Goal: Find specific page/section: Find specific page/section

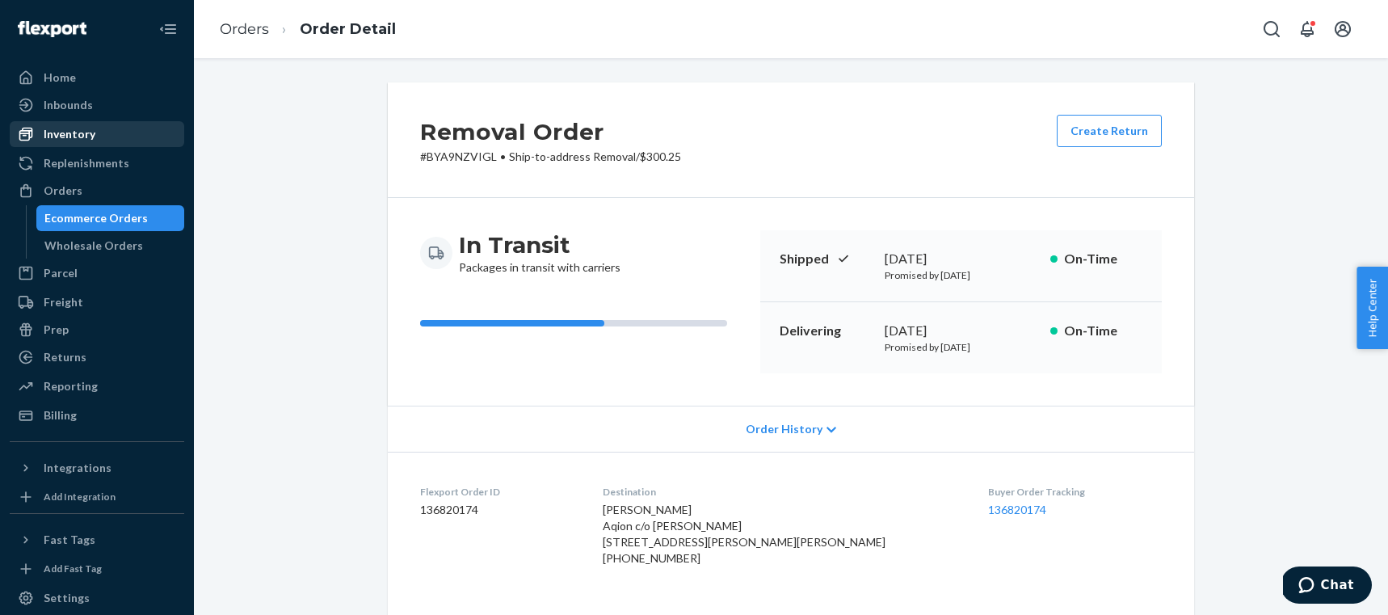
click at [69, 133] on div "Inventory" at bounding box center [70, 134] width 52 height 16
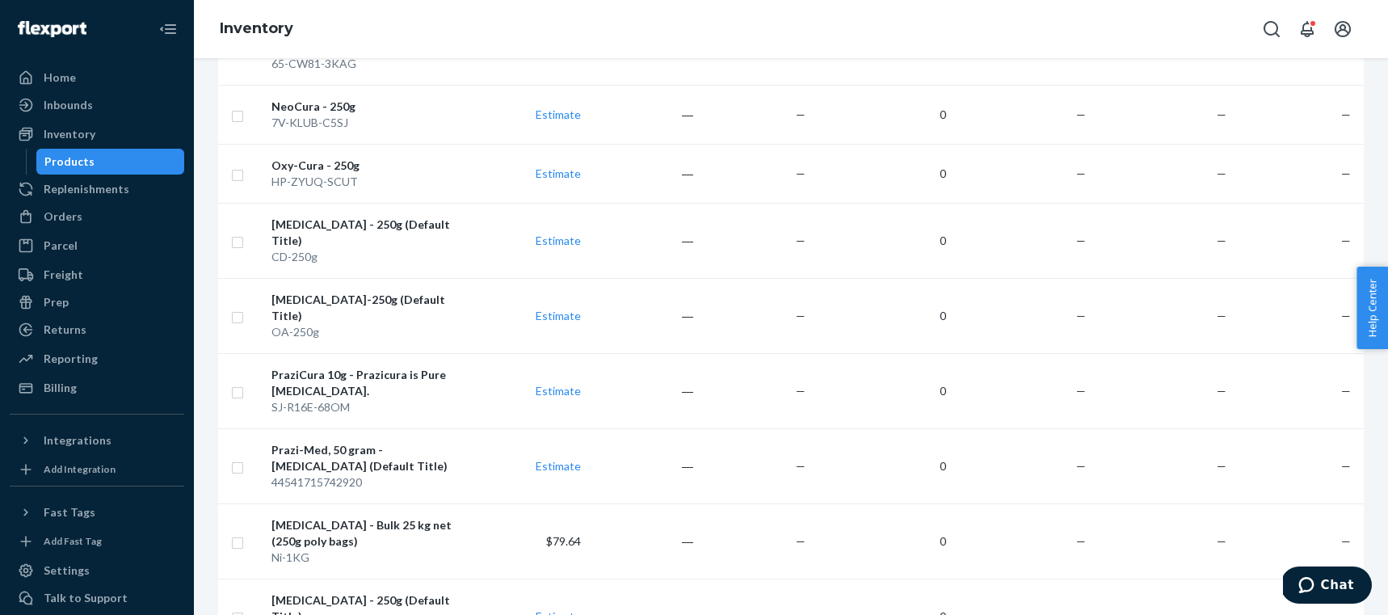
scroll to position [1403, 0]
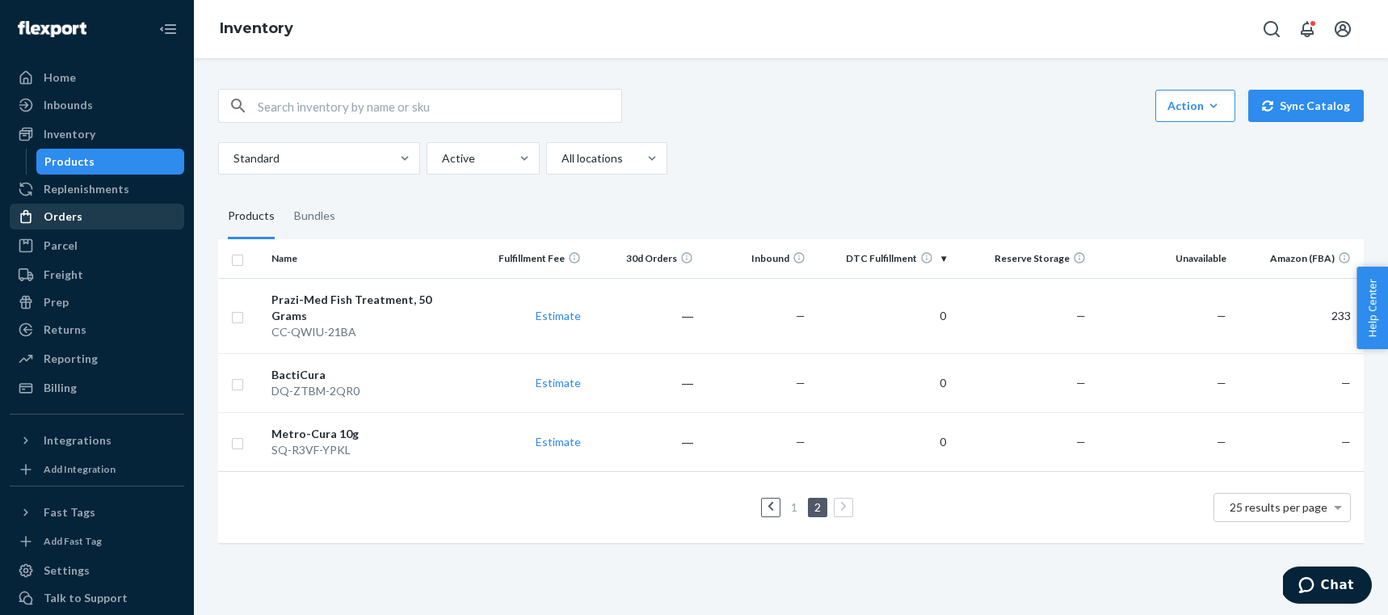
click at [78, 221] on div "Orders" at bounding box center [63, 217] width 39 height 16
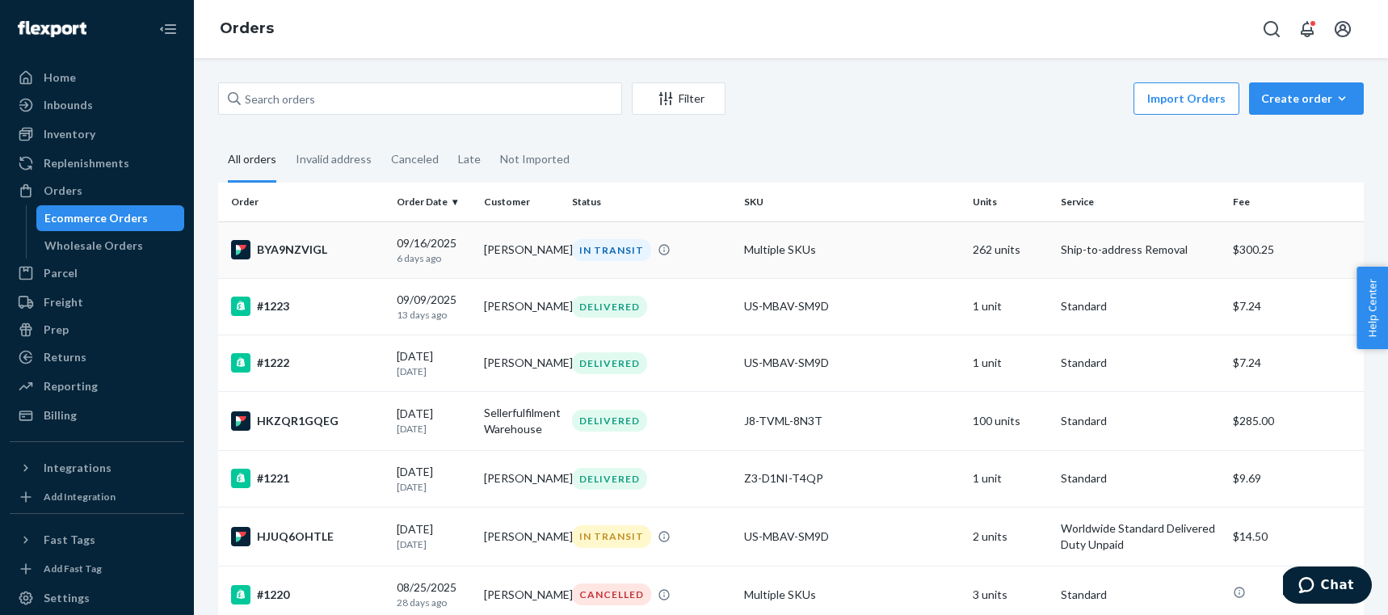
click at [522, 248] on td "[PERSON_NAME]" at bounding box center [522, 249] width 88 height 57
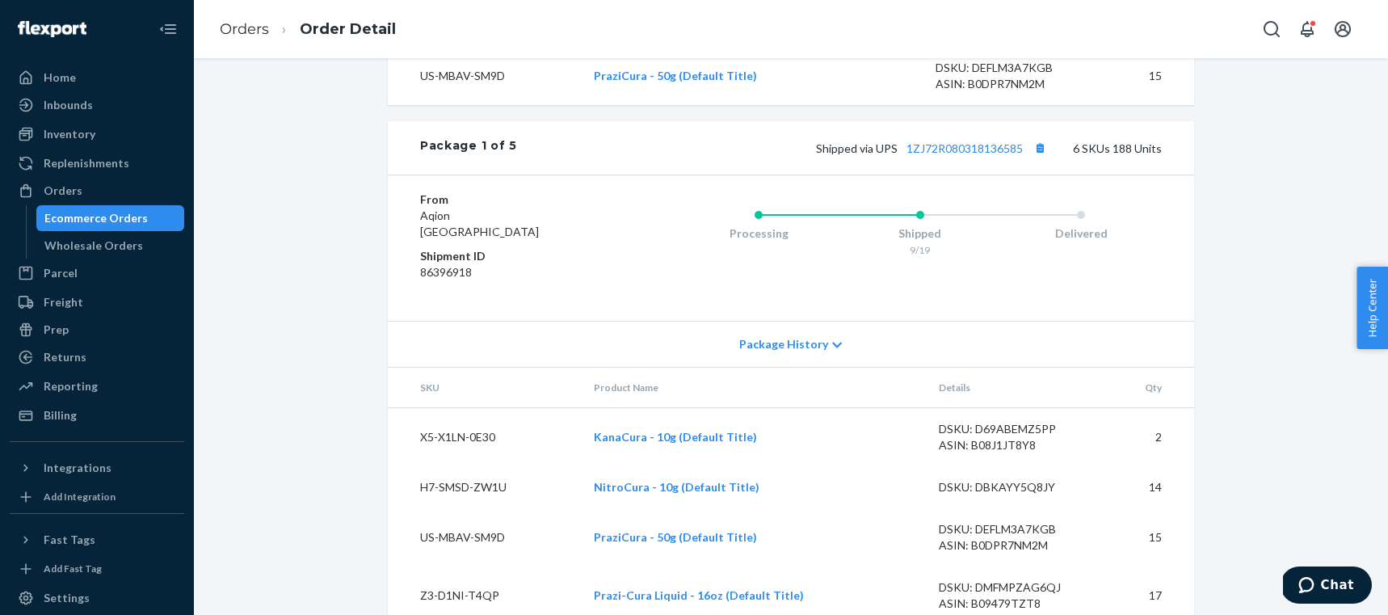
scroll to position [1067, 0]
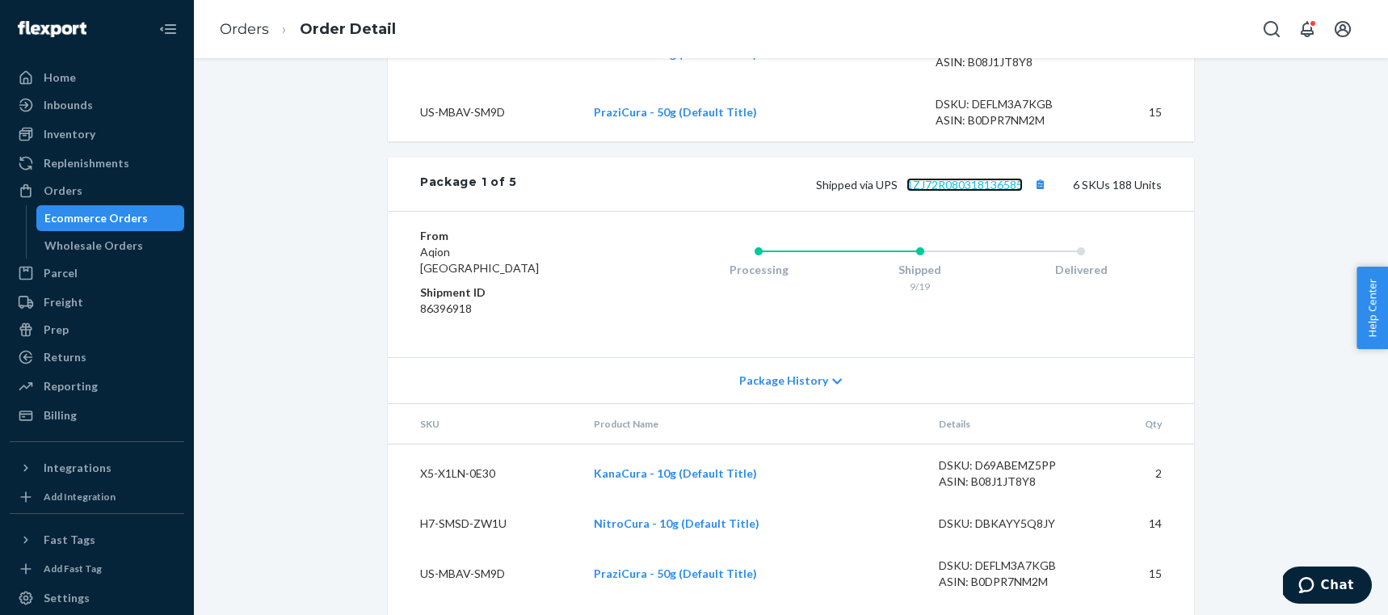
click at [980, 192] on link "1ZJ72R080318136585" at bounding box center [965, 185] width 116 height 14
